Goal: Task Accomplishment & Management: Use online tool/utility

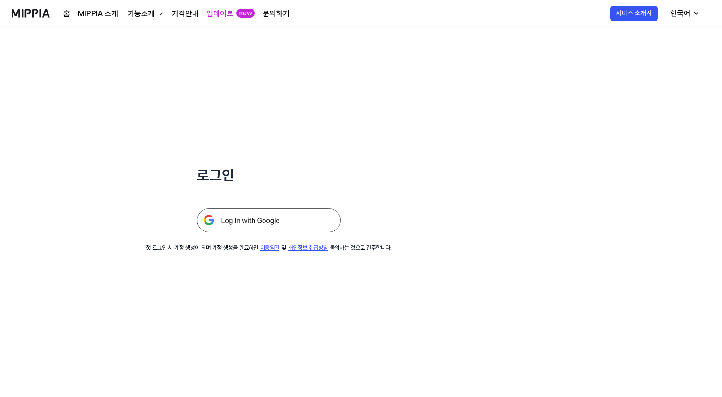
click at [266, 231] on img at bounding box center [269, 220] width 144 height 24
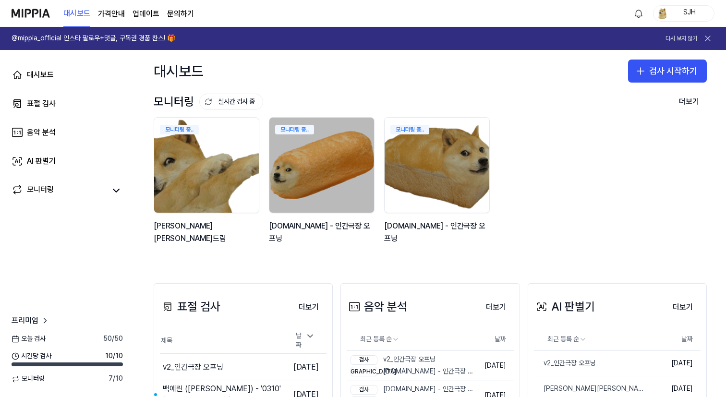
click at [561, 131] on div "모니터링 중.. 김창섭의 건드림 모니터링 중.. y2mate.com - 인간극장 오프닝 모니터링 중.. y2mate.com - 인간극장 오프닝" at bounding box center [422, 185] width 553 height 137
click at [63, 78] on link "대시보드" at bounding box center [67, 74] width 123 height 23
click at [65, 109] on link "표절 검사" at bounding box center [67, 103] width 123 height 23
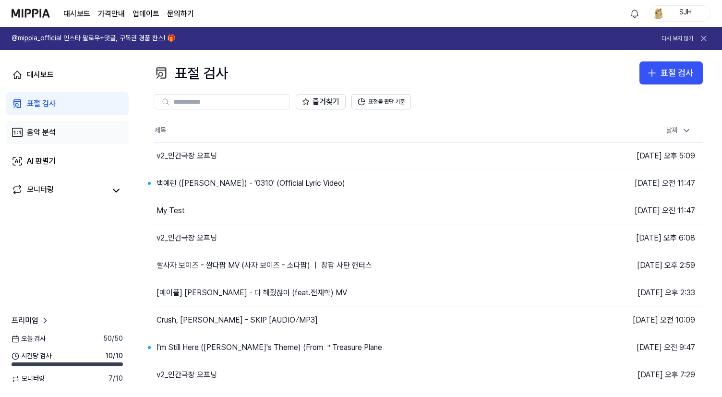
click at [73, 140] on link "음악 분석" at bounding box center [67, 132] width 123 height 23
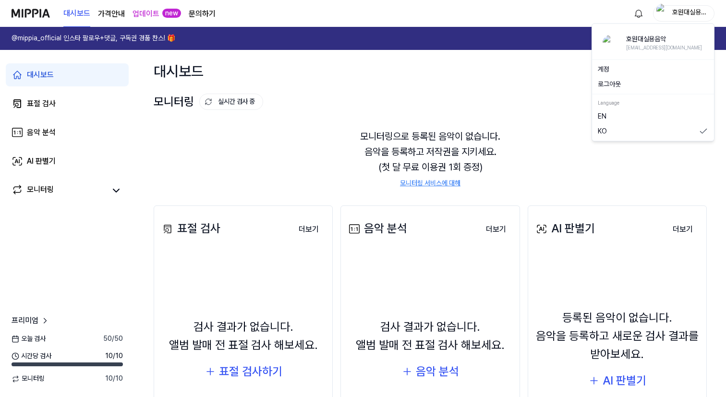
click at [700, 10] on div "호원대실용음악" at bounding box center [689, 13] width 37 height 11
click at [619, 87] on button "로그아웃" at bounding box center [653, 85] width 110 height 10
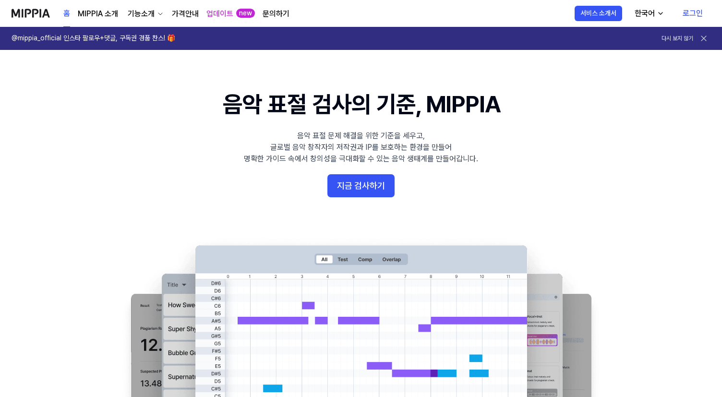
click at [520, 21] on div "홈 MIPPIA 소개 기능소개 가격안내 업데이트 new 문의하기 홈 서비스 소개서 한국어 로그인" at bounding box center [361, 13] width 699 height 26
click at [692, 15] on link "로그인" at bounding box center [693, 13] width 36 height 27
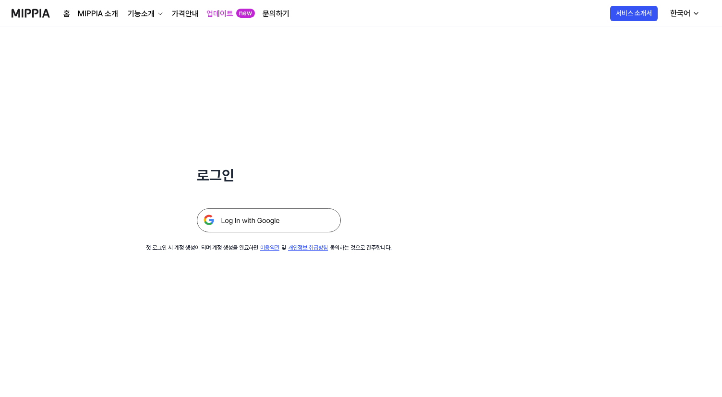
click at [269, 214] on img at bounding box center [269, 220] width 144 height 24
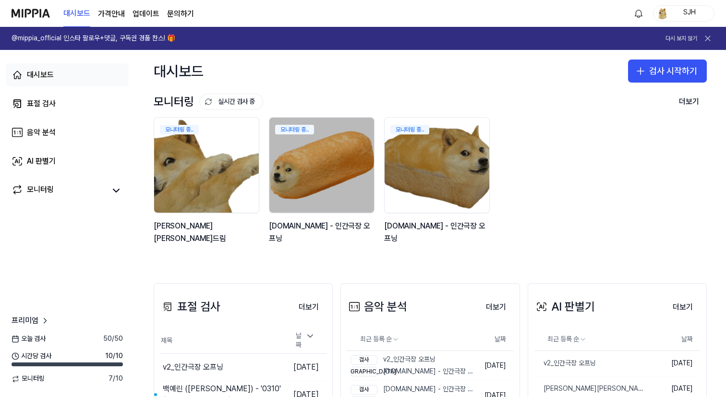
click at [45, 78] on div "대시보드" at bounding box center [40, 75] width 27 height 12
click at [48, 94] on link "표절 검사" at bounding box center [67, 103] width 123 height 23
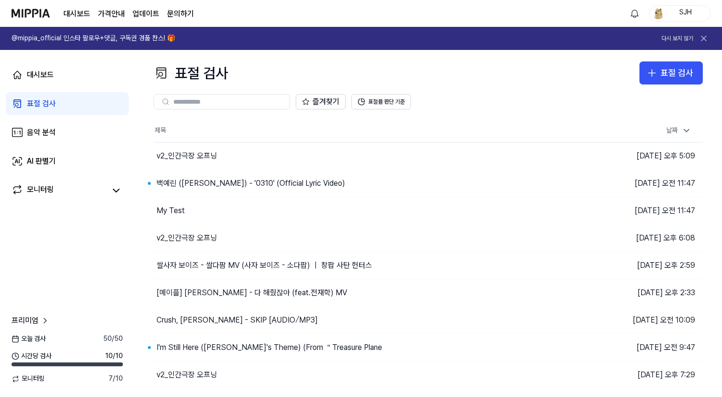
click at [47, 102] on div "표절 검사" at bounding box center [41, 104] width 29 height 12
click at [668, 78] on div "표절 검사" at bounding box center [677, 73] width 33 height 14
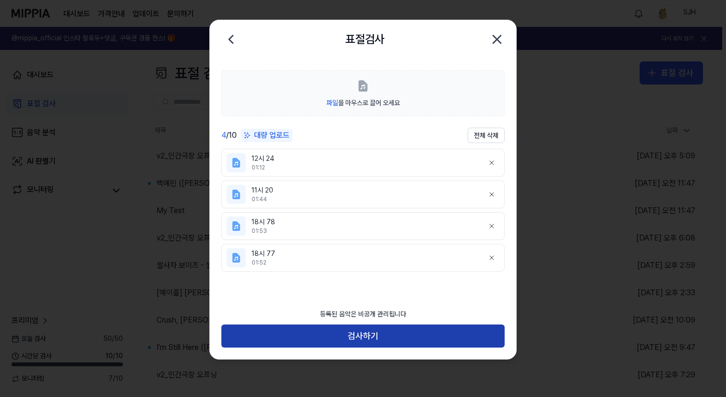
click at [364, 340] on button "검사하기" at bounding box center [362, 336] width 283 height 23
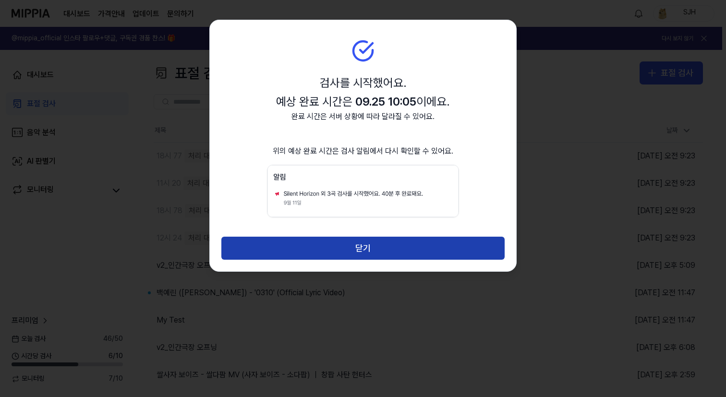
click at [377, 250] on button "닫기" at bounding box center [362, 248] width 283 height 23
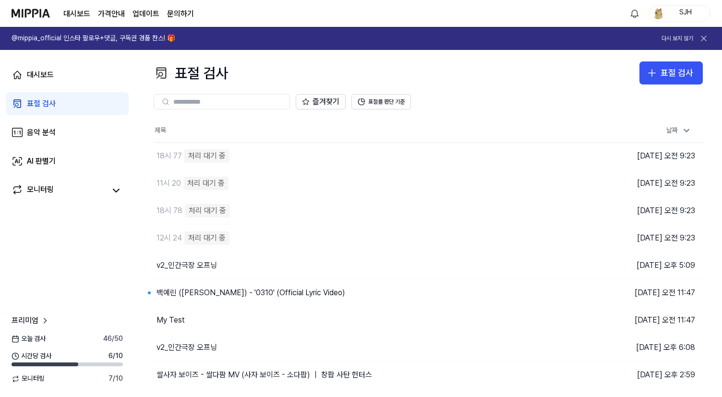
click at [456, 131] on th "제목" at bounding box center [360, 130] width 412 height 23
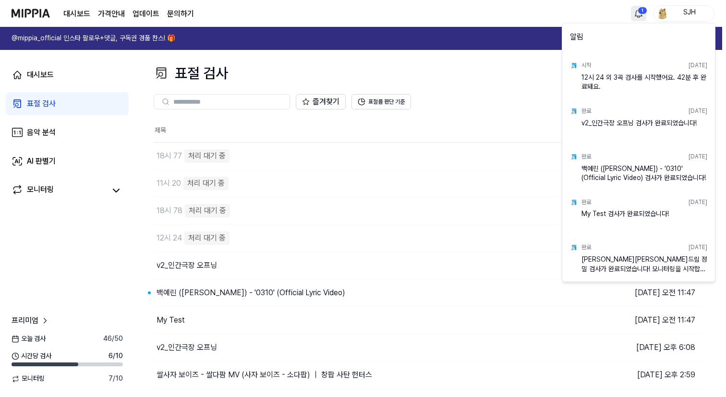
click at [632, 12] on html "대시보드 가격안내 업데이트 문의하기 1 SJH @mippia_official 인스타 팔로우+댓글, 구독권 경품 찬스! 🎁 다시 보지 않기 대시…" at bounding box center [363, 198] width 726 height 397
click at [561, 12] on html "대시보드 가격안내 업데이트 문의하기 SJH @mippia_official 인스타 팔로우+댓글, 구독권 경품 찬스! 🎁 다시 보지 않기 대시보드…" at bounding box center [363, 198] width 726 height 397
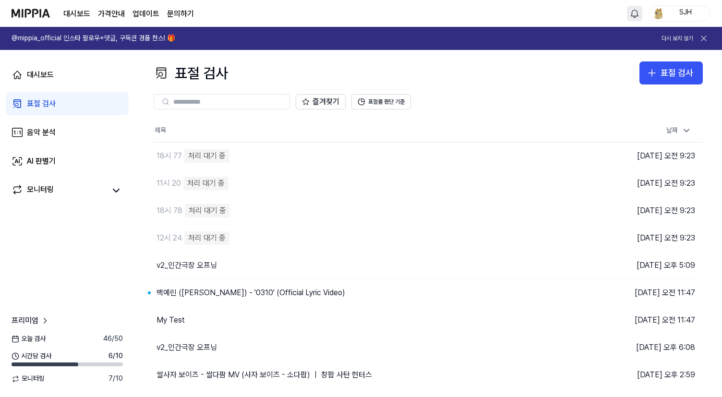
click at [486, 124] on th "제목" at bounding box center [360, 130] width 412 height 23
click at [637, 11] on html "대시보드 가격안내 업데이트 문의하기 1 SJH @mippia_official 인스타 팔로우+댓글, 구독권 경품 찬스! 🎁 다시 보지 않기 대시…" at bounding box center [361, 198] width 722 height 397
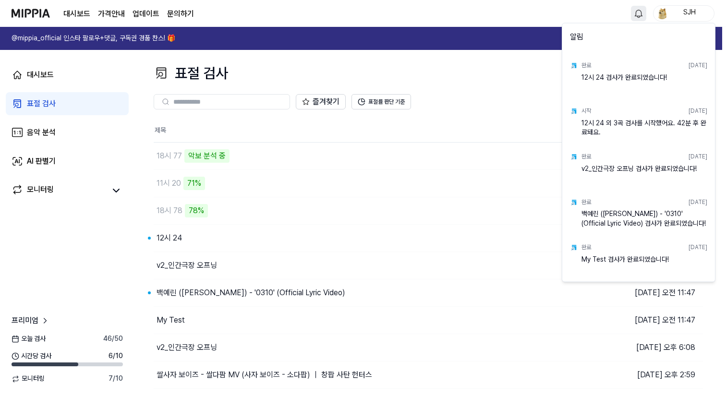
click at [636, 12] on html "대시보드 가격안내 업데이트 문의하기 SJH @mippia_official 인스타 팔로우+댓글, 구독권 경품 찬스! 🎁 다시 보지 않기 대시보드…" at bounding box center [363, 198] width 726 height 397
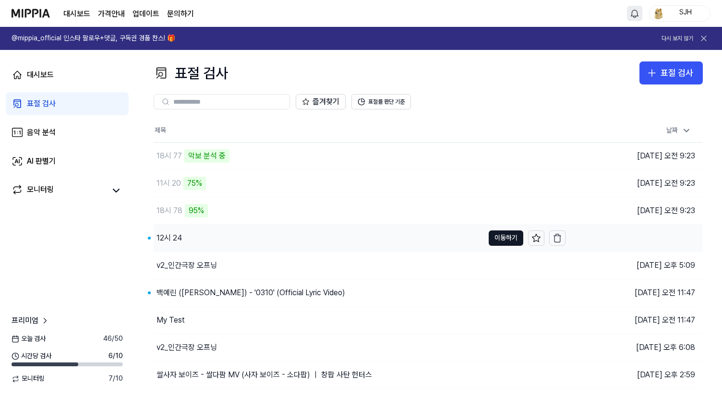
click at [170, 242] on div "12시 24" at bounding box center [169, 238] width 25 height 12
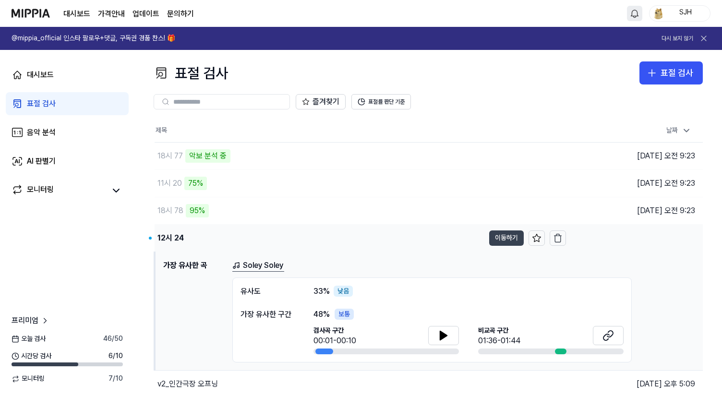
click at [500, 243] on button "이동하기" at bounding box center [506, 238] width 35 height 15
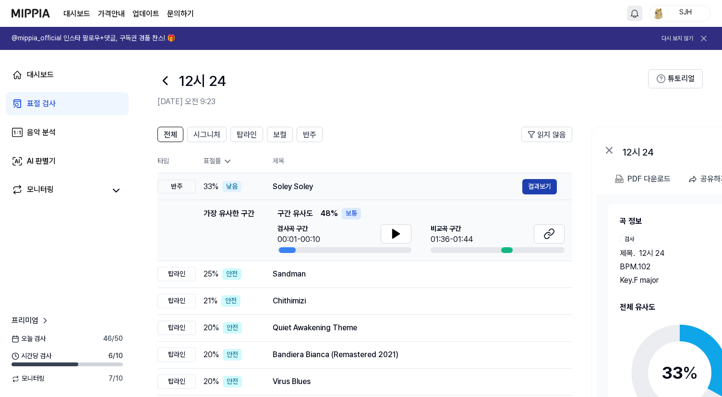
click at [532, 182] on button "결과보기" at bounding box center [539, 186] width 35 height 15
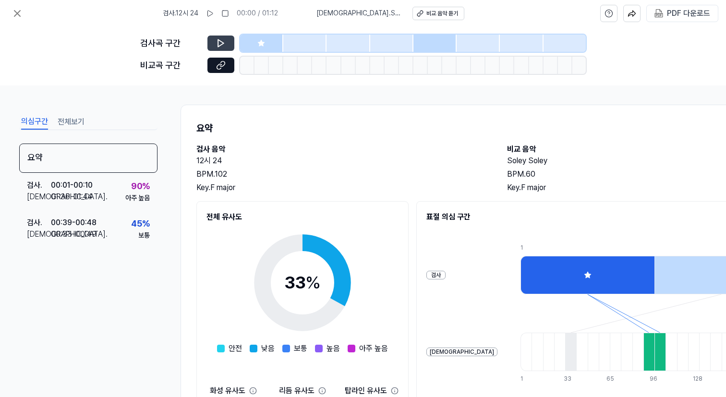
click at [222, 42] on icon at bounding box center [221, 43] width 6 height 7
click at [224, 44] on icon at bounding box center [221, 43] width 10 height 10
click at [510, 214] on h2 "표절 의심 구간" at bounding box center [607, 217] width 362 height 12
drag, startPoint x: 255, startPoint y: 32, endPoint x: 247, endPoint y: 34, distance: 7.3
click at [255, 32] on div "검사곡 구간 비교곡 구간" at bounding box center [363, 56] width 446 height 59
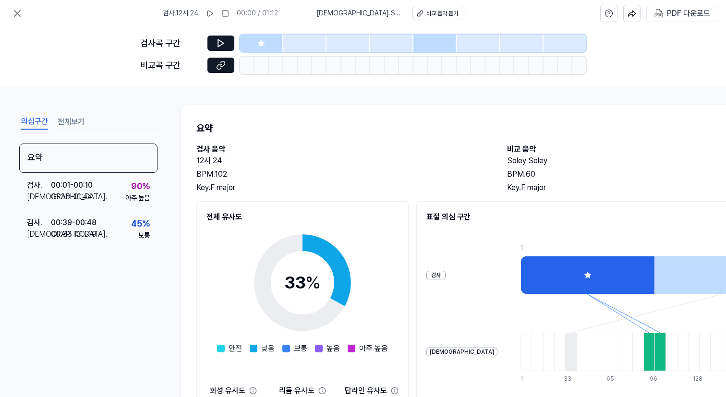
click at [264, 40] on icon at bounding box center [261, 43] width 8 height 8
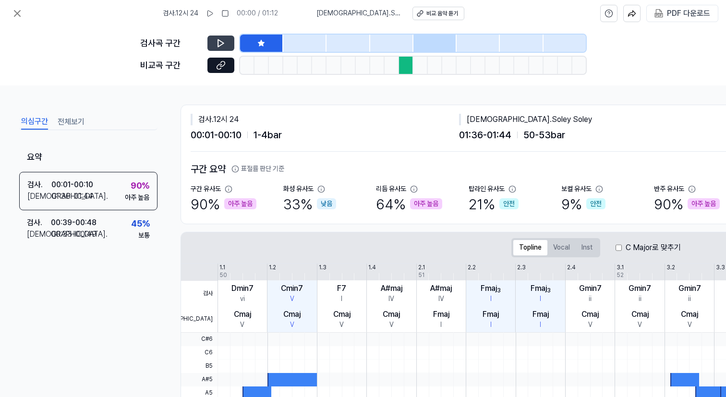
click at [212, 42] on button at bounding box center [220, 43] width 27 height 15
click at [221, 67] on icon at bounding box center [219, 66] width 5 height 5
click at [222, 66] on icon at bounding box center [222, 63] width 5 height 5
click at [216, 44] on icon at bounding box center [221, 43] width 10 height 10
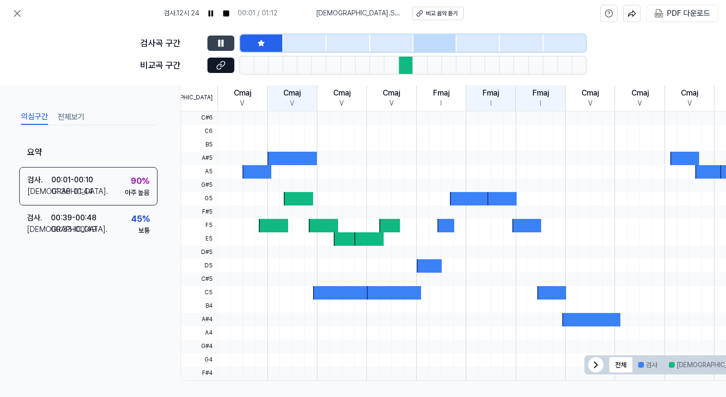
scroll to position [228, 0]
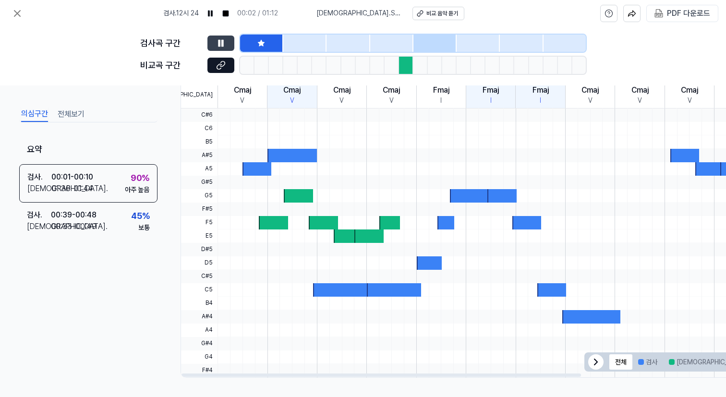
click at [273, 48] on div at bounding box center [261, 43] width 43 height 17
click at [267, 45] on div at bounding box center [261, 43] width 43 height 17
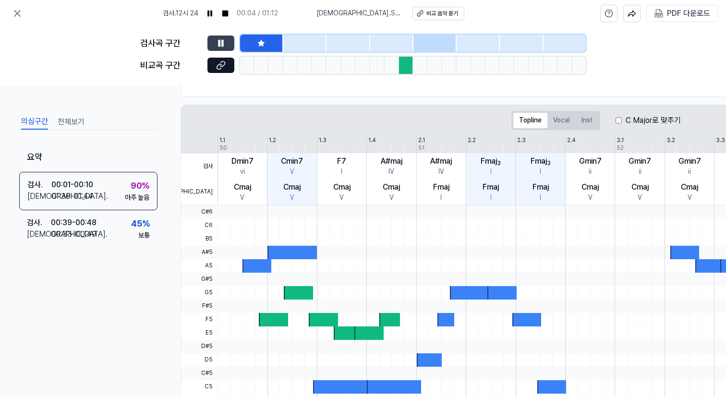
scroll to position [0, 0]
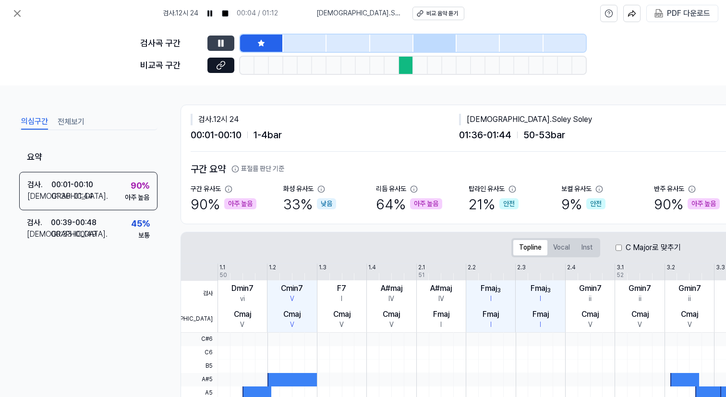
click at [446, 40] on div at bounding box center [434, 43] width 43 height 17
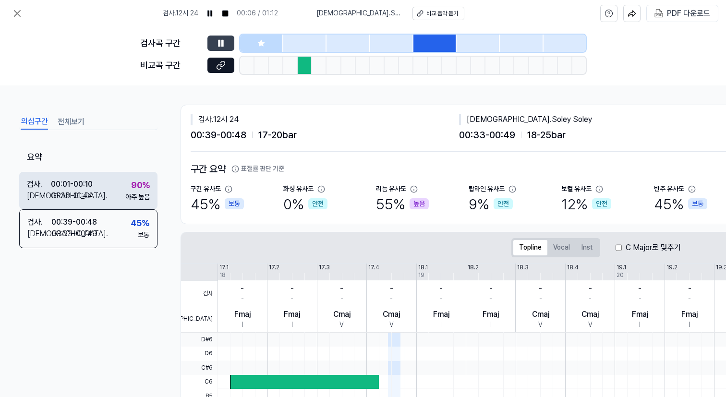
click at [123, 200] on div "검사 . 00:01 - 00:10 비교 . 01:36 - 01:44 90 % 아주 높음" at bounding box center [88, 190] width 138 height 37
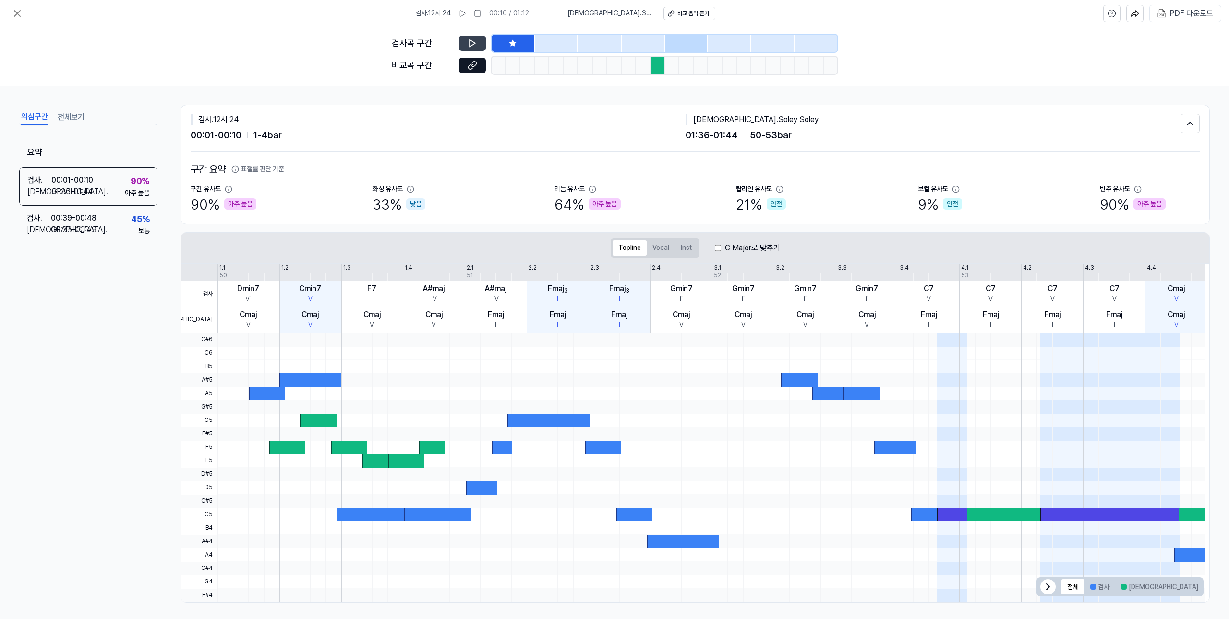
click at [720, 248] on div "C Major로 맞추기" at bounding box center [747, 248] width 65 height 12
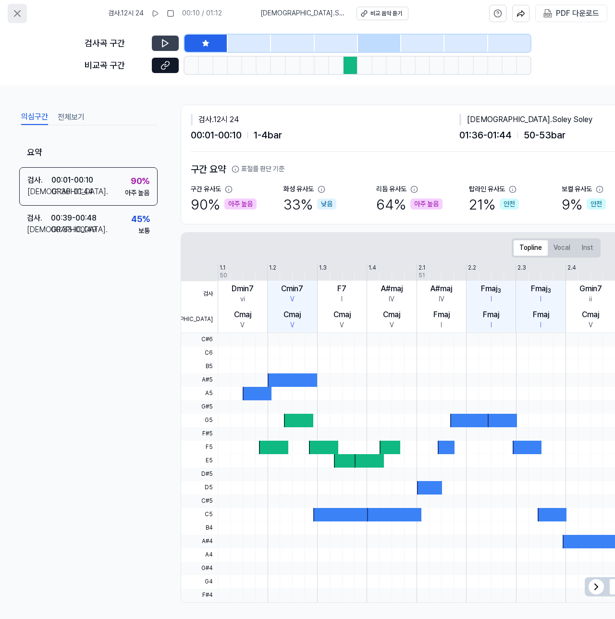
click at [16, 15] on icon at bounding box center [17, 14] width 6 height 6
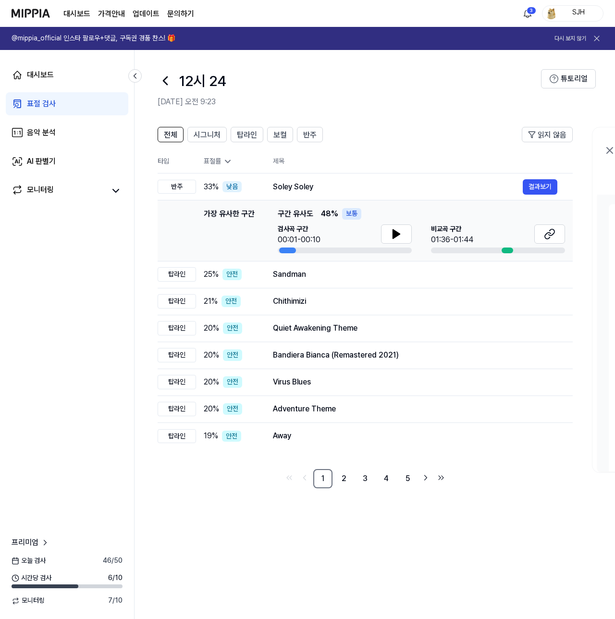
click at [167, 81] on icon at bounding box center [165, 80] width 15 height 15
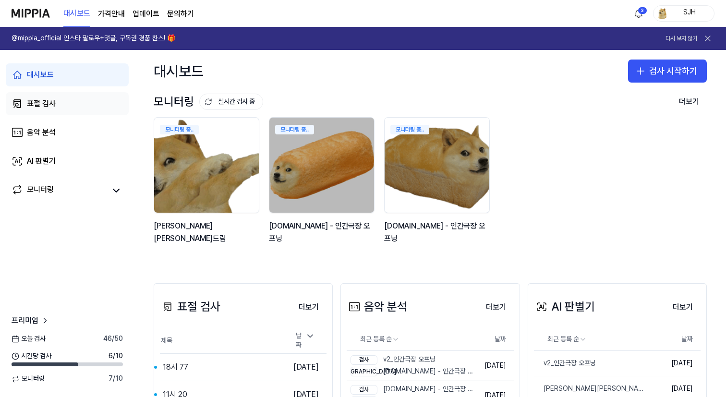
click at [63, 100] on link "표절 검사" at bounding box center [67, 103] width 123 height 23
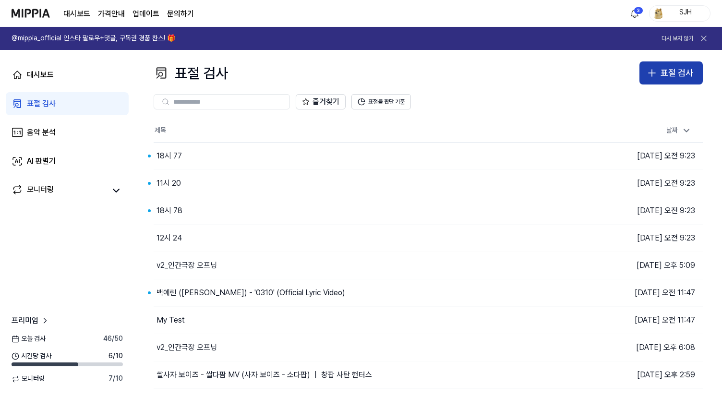
click at [696, 76] on button "표절 검사" at bounding box center [671, 72] width 63 height 23
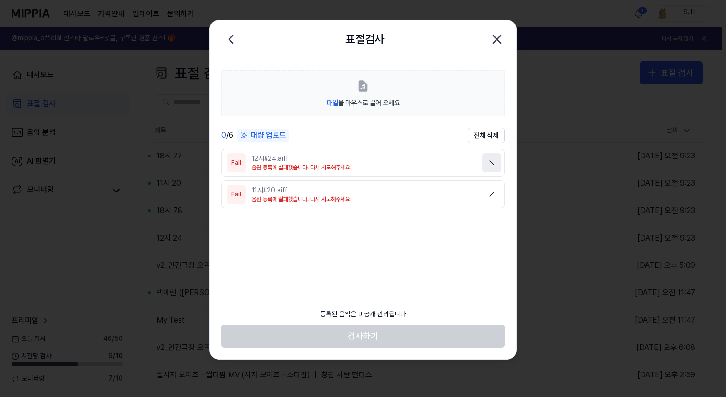
click at [493, 161] on icon at bounding box center [492, 163] width 8 height 8
click at [495, 138] on button "전체 삭제" at bounding box center [486, 135] width 37 height 15
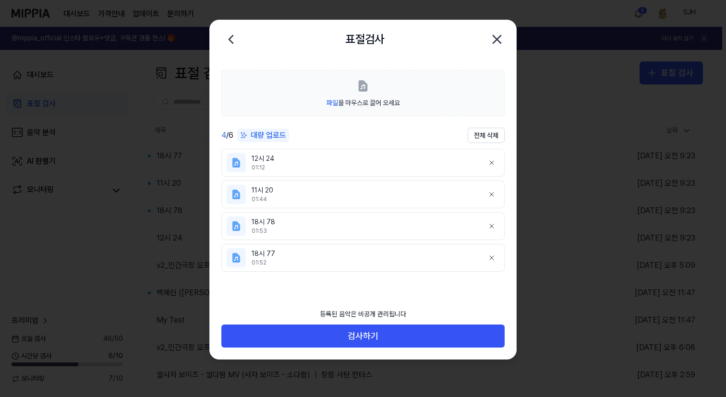
click at [498, 40] on icon "button" at bounding box center [497, 40] width 8 height 8
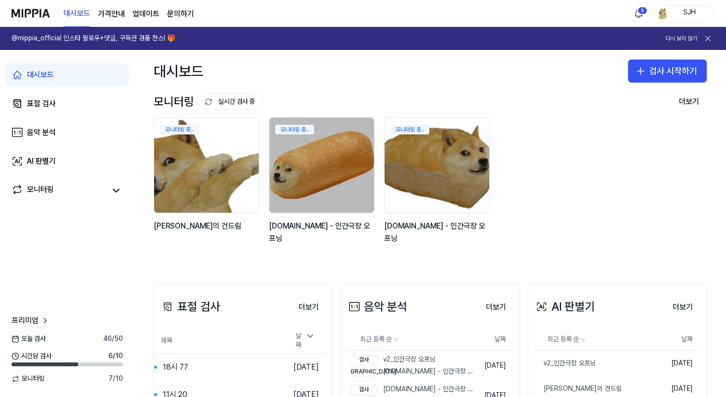
click at [685, 14] on div "SJH" at bounding box center [689, 13] width 37 height 11
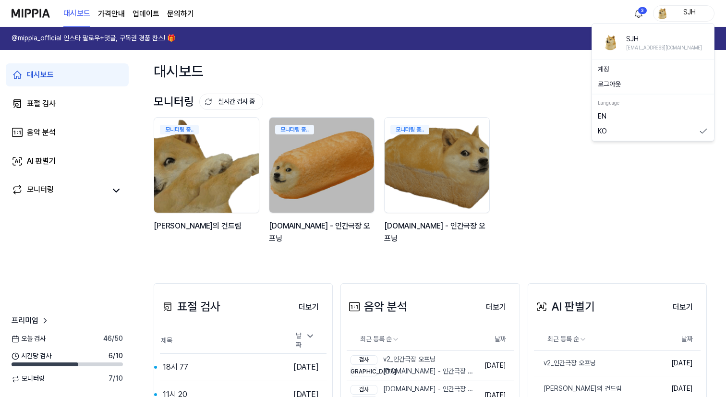
click at [518, 92] on div "대시보드 검사 시작하기" at bounding box center [430, 71] width 592 height 42
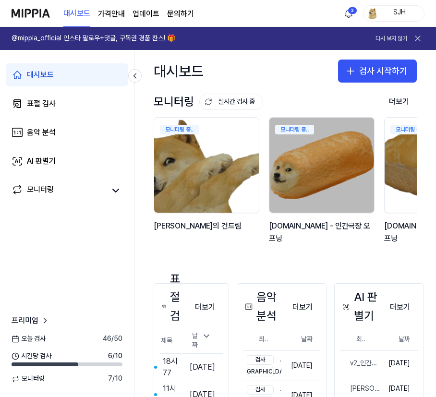
click at [256, 52] on div "대시보드 검사 시작하기" at bounding box center [285, 71] width 302 height 42
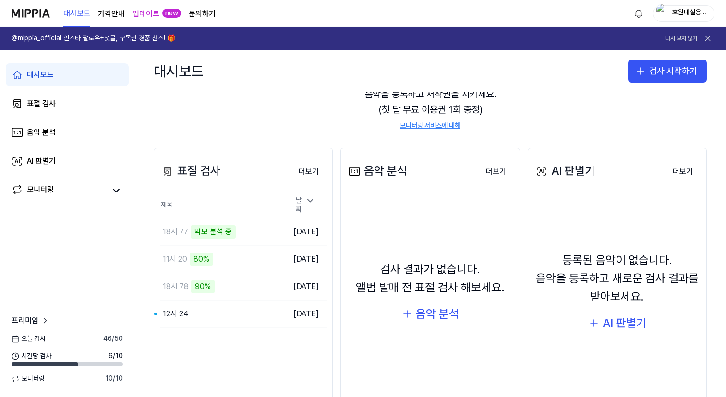
scroll to position [60, 0]
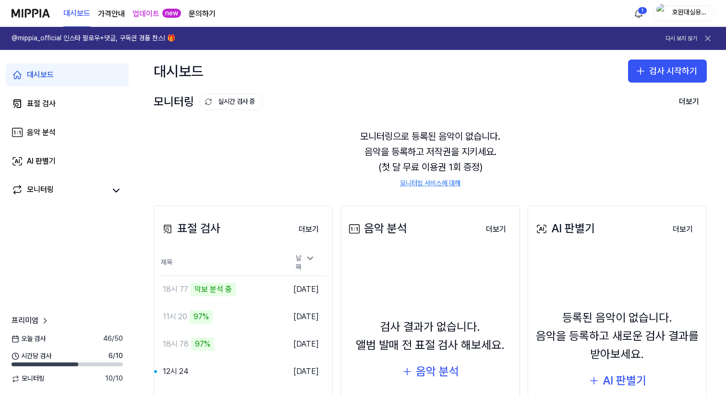
click at [701, 16] on div "호원대실용음악" at bounding box center [689, 13] width 37 height 11
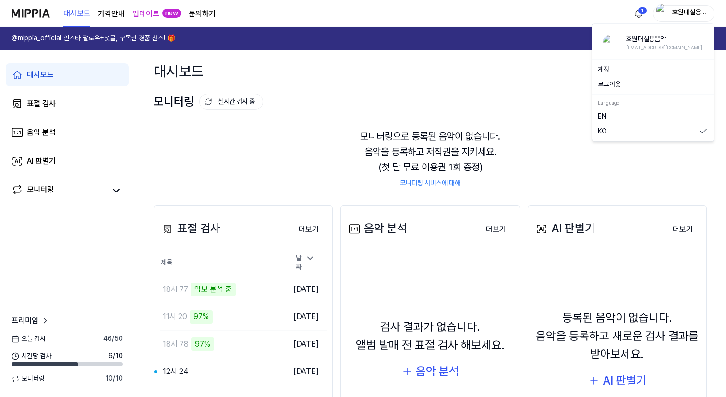
click at [622, 86] on button "로그아웃" at bounding box center [653, 85] width 110 height 10
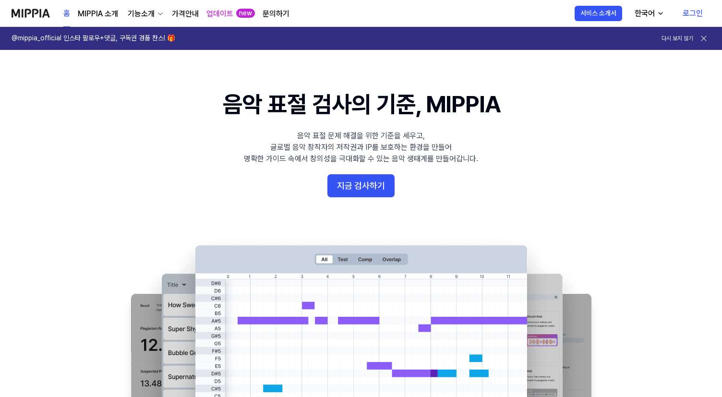
click at [690, 17] on link "로그인" at bounding box center [693, 13] width 36 height 27
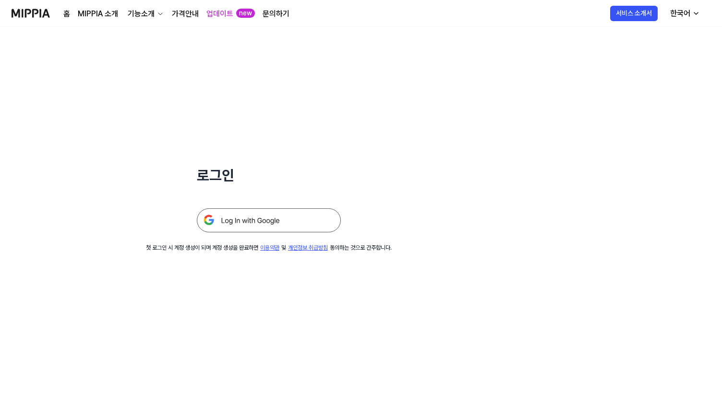
click at [250, 218] on img at bounding box center [269, 220] width 144 height 24
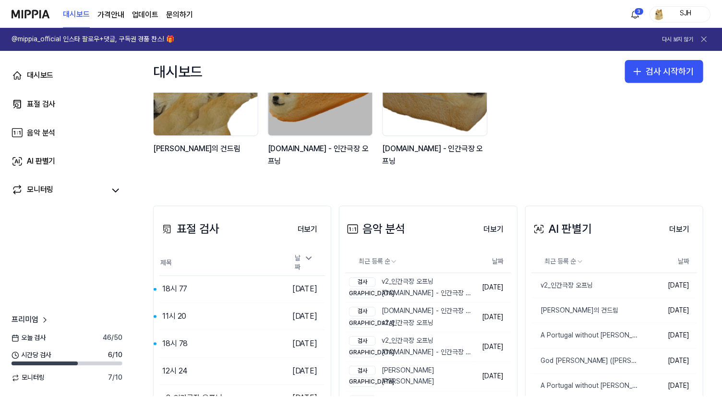
scroll to position [185, 0]
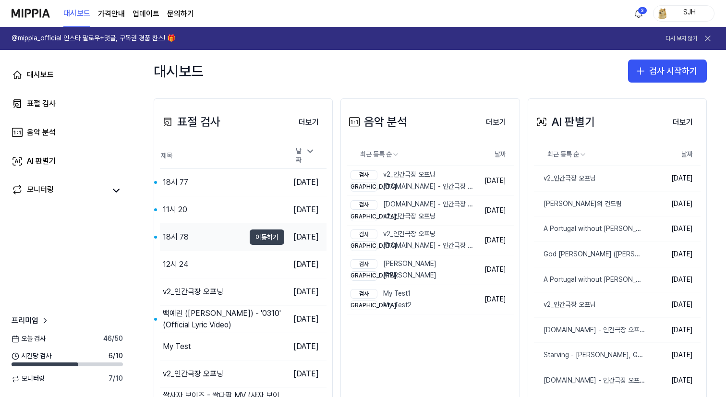
click at [250, 234] on button "이동하기" at bounding box center [267, 237] width 35 height 15
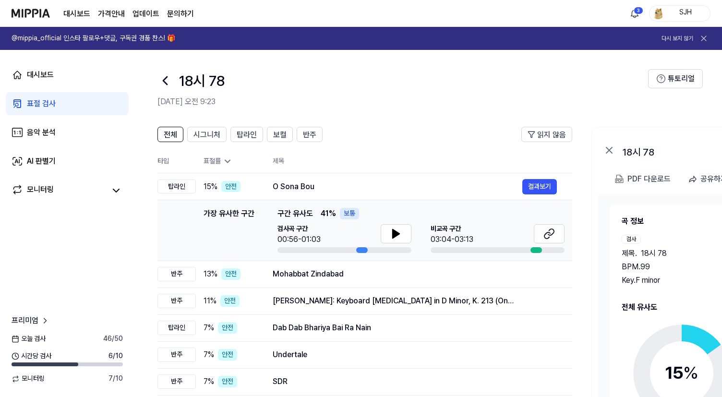
click at [171, 84] on icon at bounding box center [165, 80] width 15 height 15
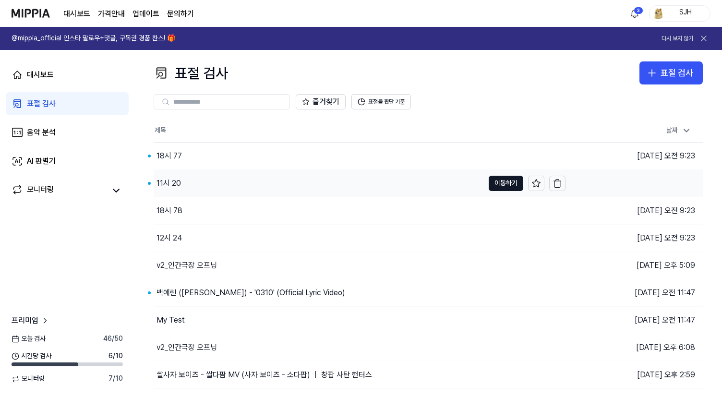
click at [182, 184] on div "11시 20" at bounding box center [319, 183] width 330 height 27
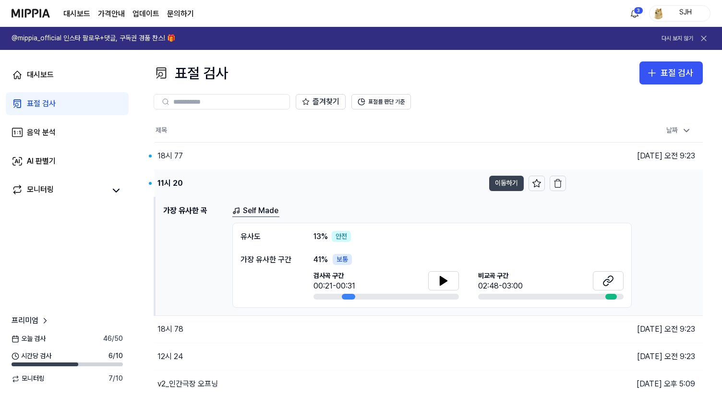
click at [510, 186] on button "이동하기" at bounding box center [506, 183] width 35 height 15
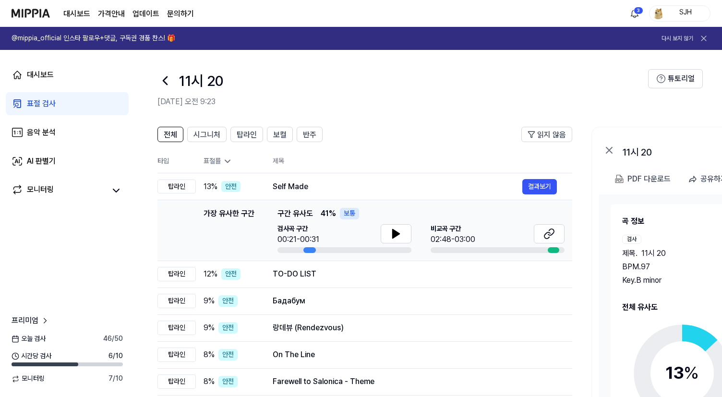
click at [160, 76] on icon at bounding box center [165, 80] width 15 height 15
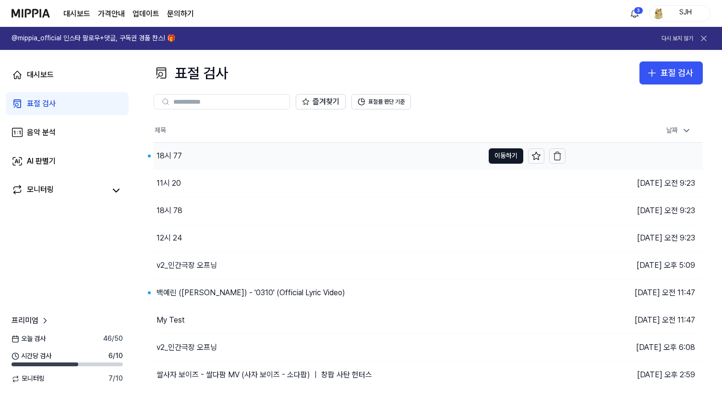
click at [198, 147] on div "18시 77" at bounding box center [319, 156] width 330 height 27
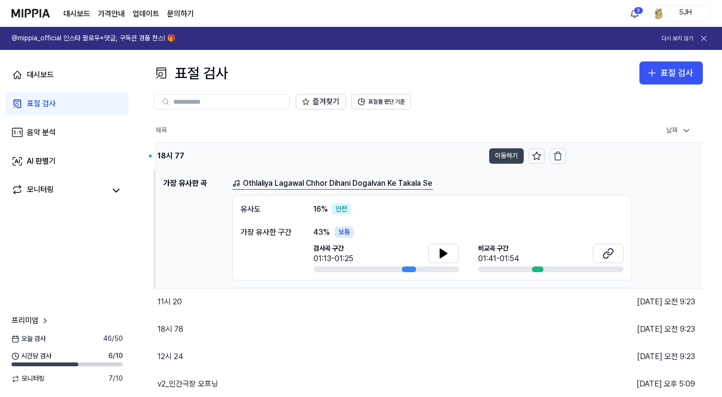
click at [520, 158] on button "이동하기" at bounding box center [506, 155] width 35 height 15
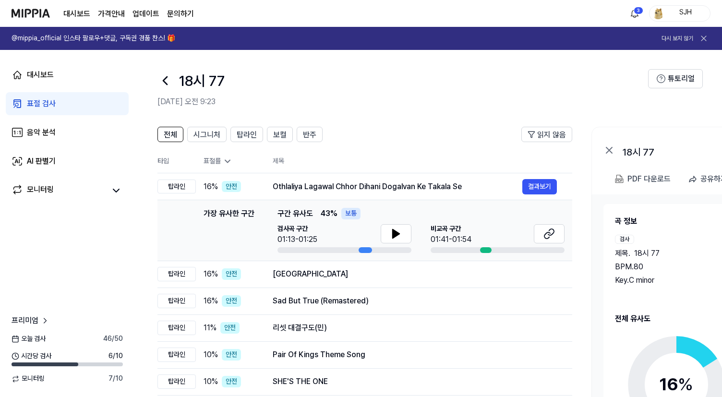
click at [170, 79] on icon at bounding box center [165, 80] width 15 height 15
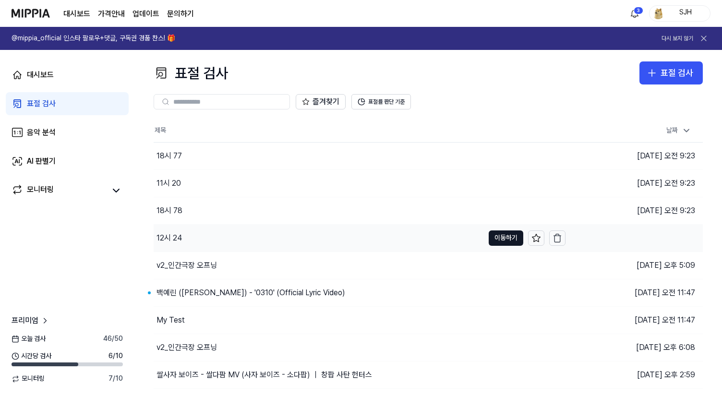
drag, startPoint x: 199, startPoint y: 235, endPoint x: 204, endPoint y: 236, distance: 4.9
click at [199, 235] on div "12시 24" at bounding box center [319, 238] width 330 height 27
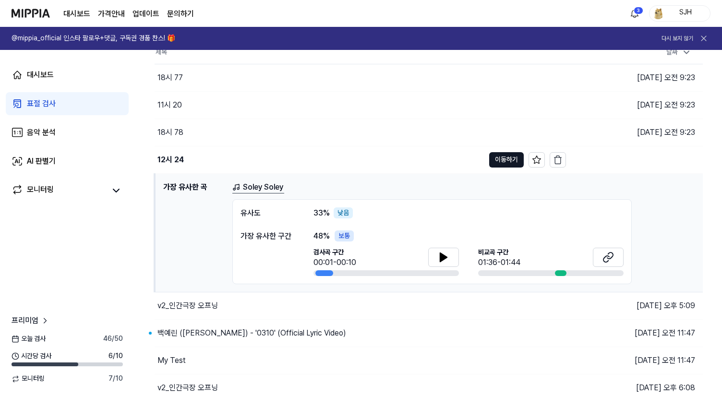
scroll to position [83, 0]
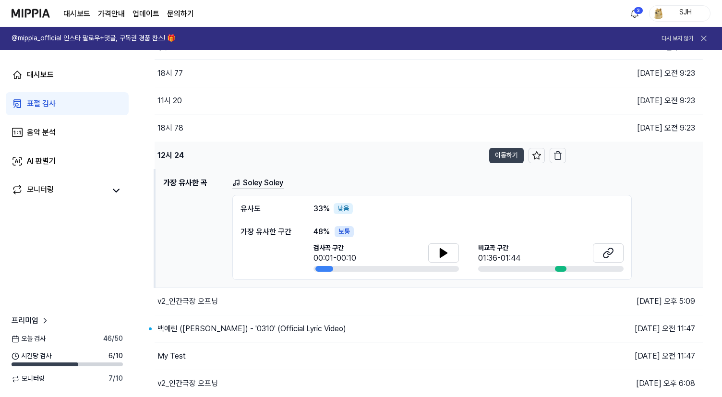
click at [509, 153] on button "이동하기" at bounding box center [506, 155] width 35 height 15
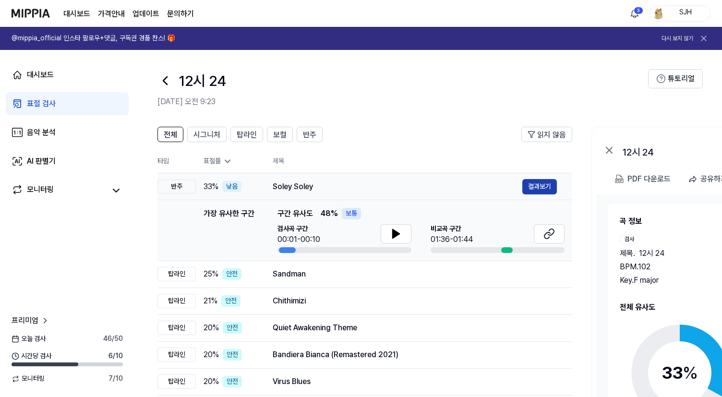
click at [540, 189] on button "결과보기" at bounding box center [539, 186] width 35 height 15
